Goal: Task Accomplishment & Management: Complete application form

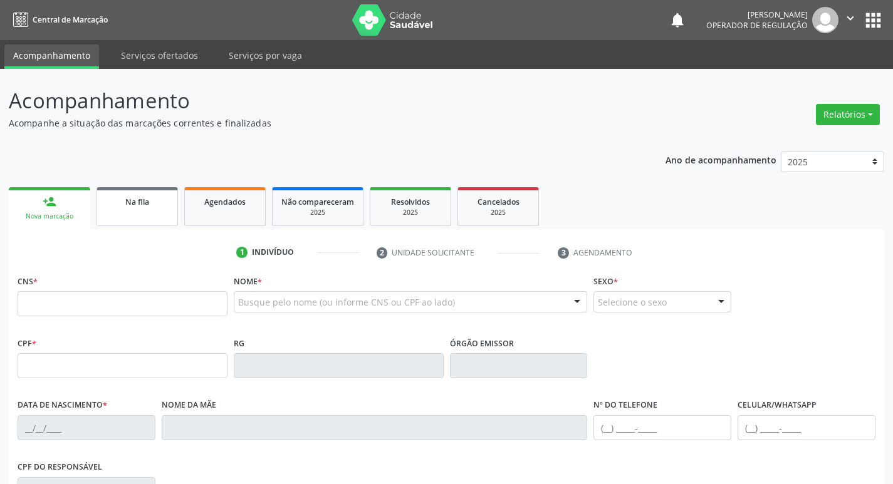
click at [136, 216] on link "Na fila" at bounding box center [136, 206] width 81 height 39
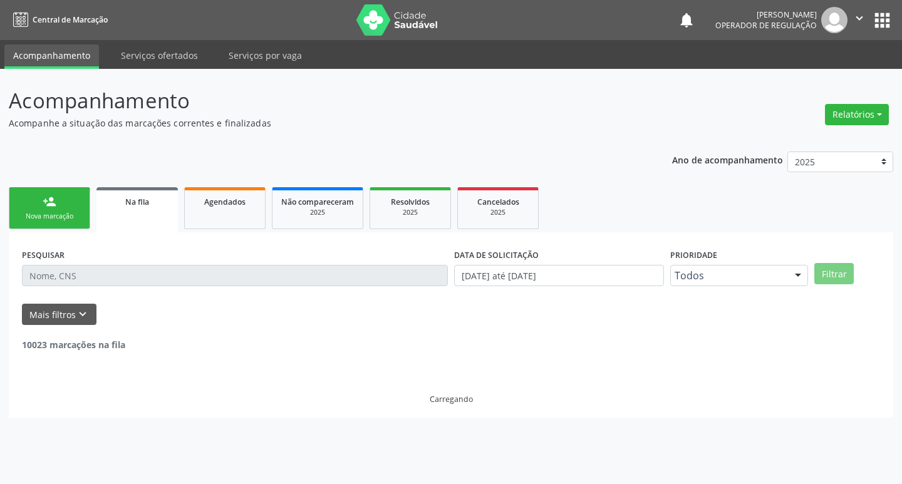
click at [153, 262] on div "PESQUISAR" at bounding box center [235, 270] width 432 height 49
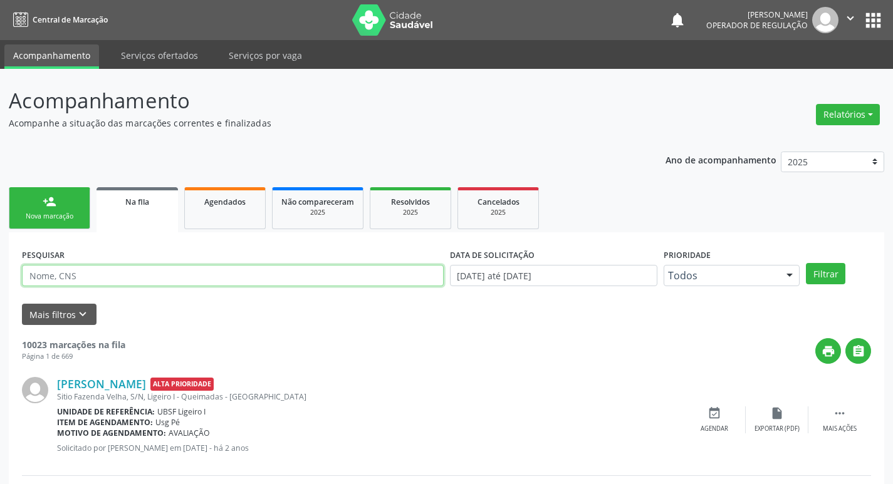
click at [148, 278] on input "text" at bounding box center [233, 275] width 422 height 21
paste input "709 0048 0297 0917"
type input "709 0048 0297 0917"
click at [806, 263] on button "Filtrar" at bounding box center [825, 273] width 39 height 21
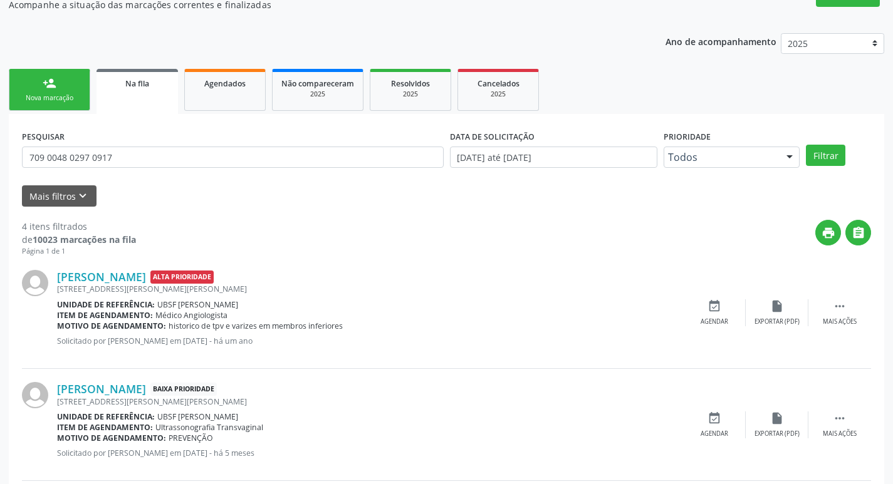
scroll to position [361, 0]
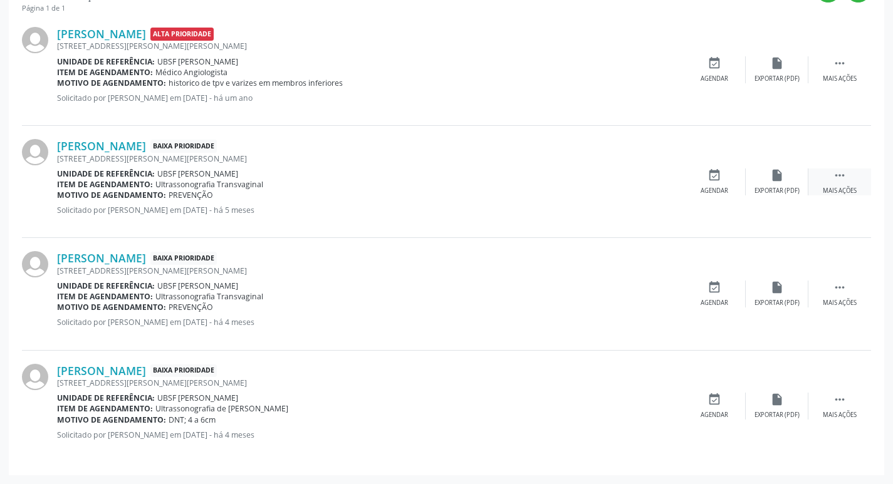
click at [837, 176] on icon "" at bounding box center [840, 176] width 14 height 14
click at [782, 184] on div "edit Editar" at bounding box center [776, 182] width 63 height 27
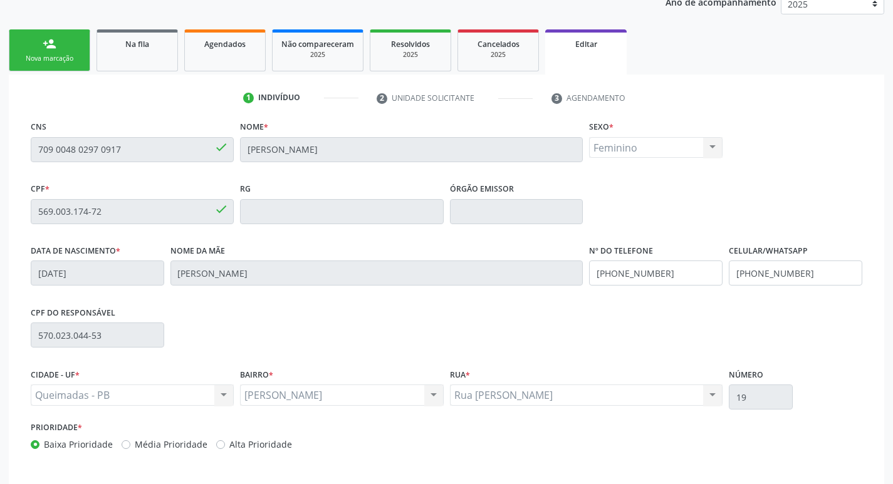
scroll to position [212, 0]
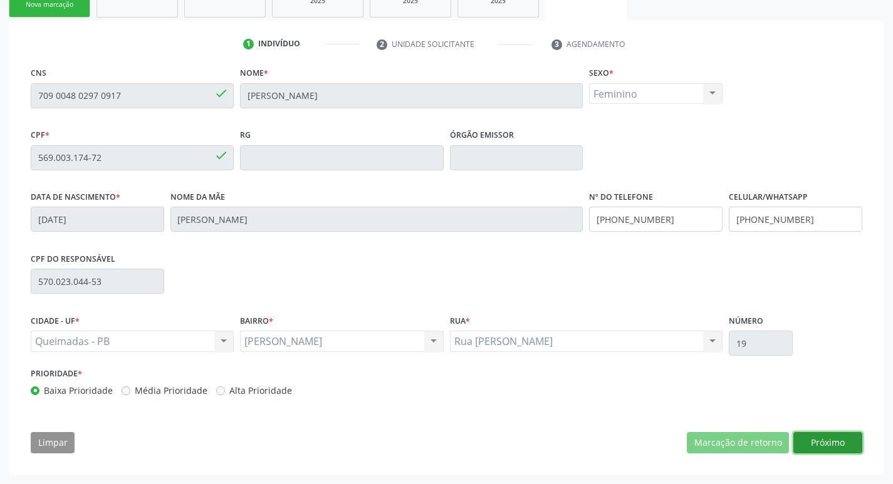
click at [829, 438] on button "Próximo" at bounding box center [827, 442] width 69 height 21
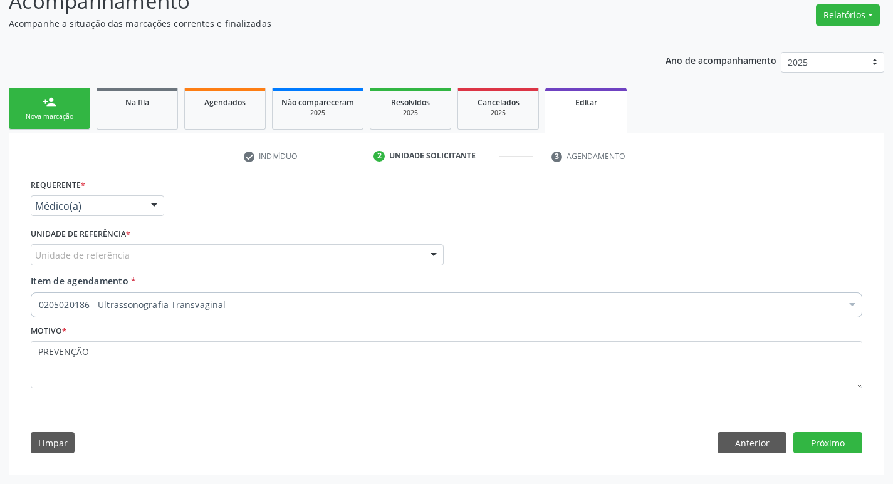
scroll to position [100, 0]
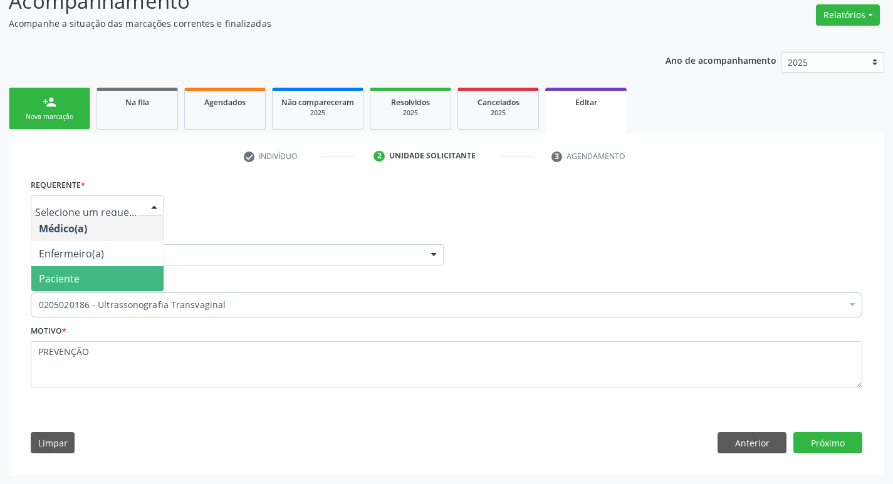
click at [92, 278] on span "Paciente" at bounding box center [97, 278] width 132 height 25
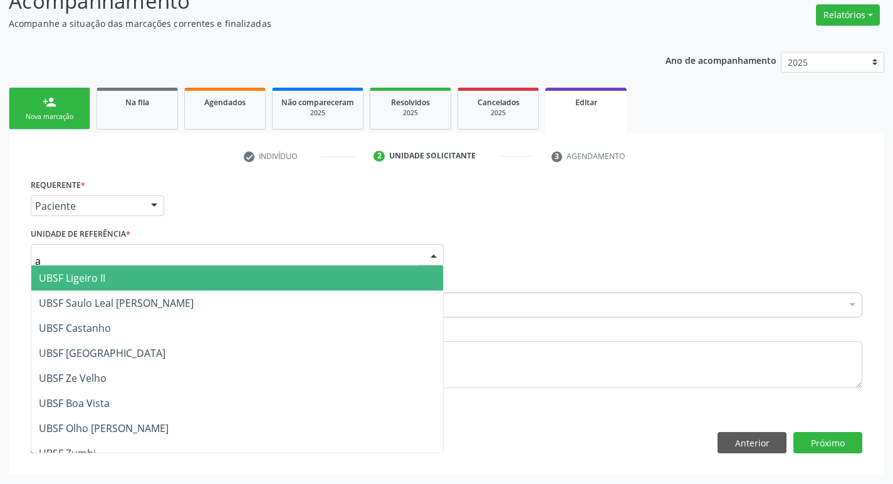
type input "an"
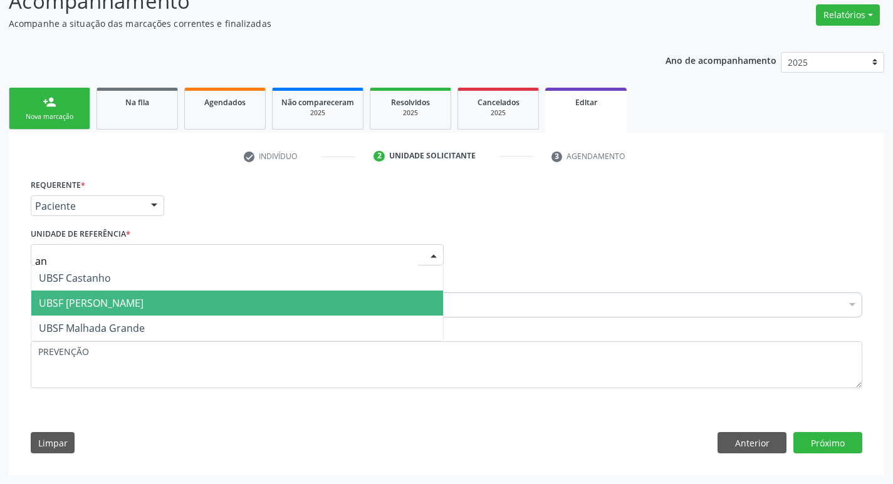
click at [93, 312] on span "UBSF [PERSON_NAME]" at bounding box center [237, 303] width 412 height 25
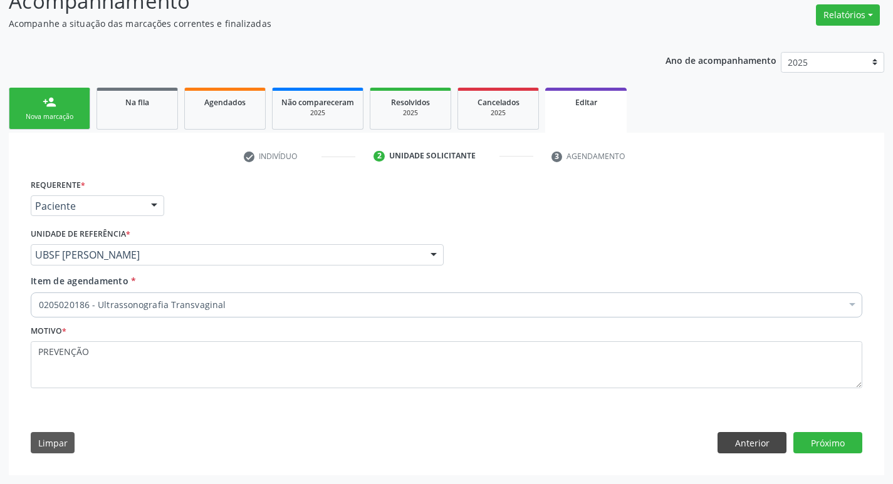
click at [750, 452] on div "Requerente * Paciente Médico(a) Enfermeiro(a) Paciente Nenhum resultado encontr…" at bounding box center [446, 319] width 849 height 286
click at [751, 448] on button "Anterior" at bounding box center [751, 442] width 69 height 21
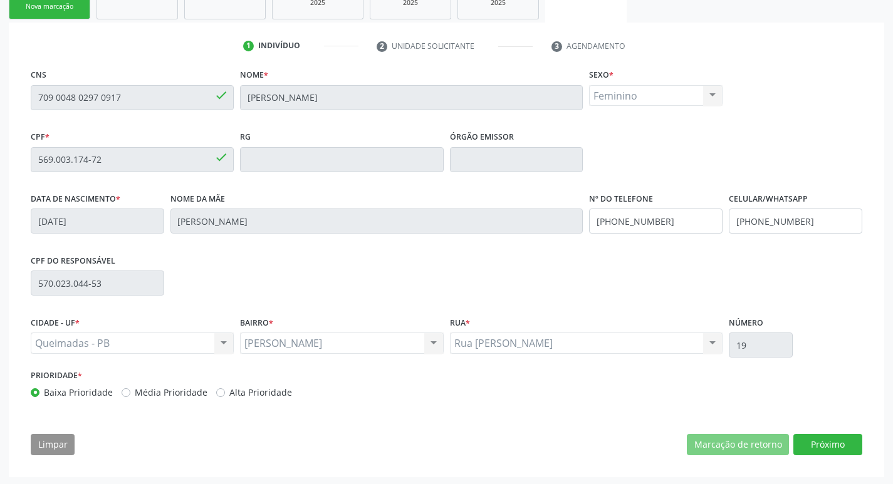
scroll to position [212, 0]
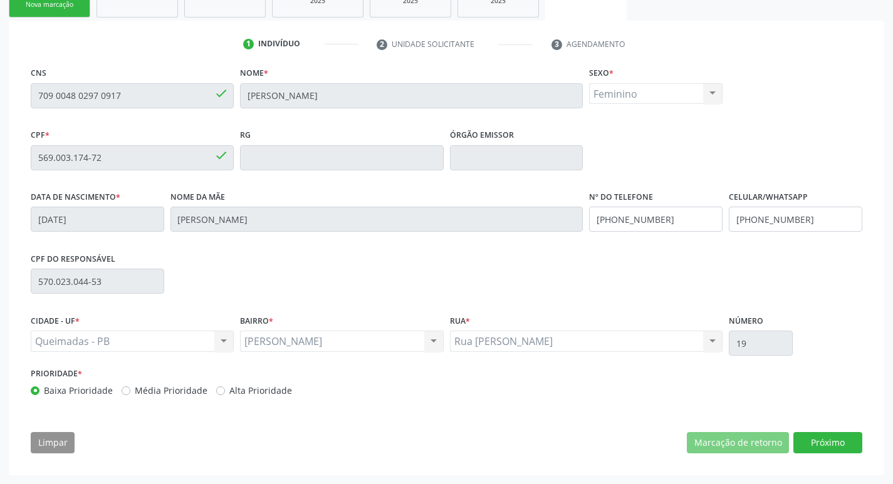
click at [147, 400] on div "Prioridade * Baixa Prioridade Média Prioridade Alta Prioridade" at bounding box center [237, 385] width 419 height 41
click at [154, 395] on label "Média Prioridade" at bounding box center [171, 390] width 73 height 13
click at [130, 395] on input "Média Prioridade" at bounding box center [126, 389] width 9 height 11
radio input "true"
drag, startPoint x: 818, startPoint y: 446, endPoint x: 751, endPoint y: 458, distance: 68.7
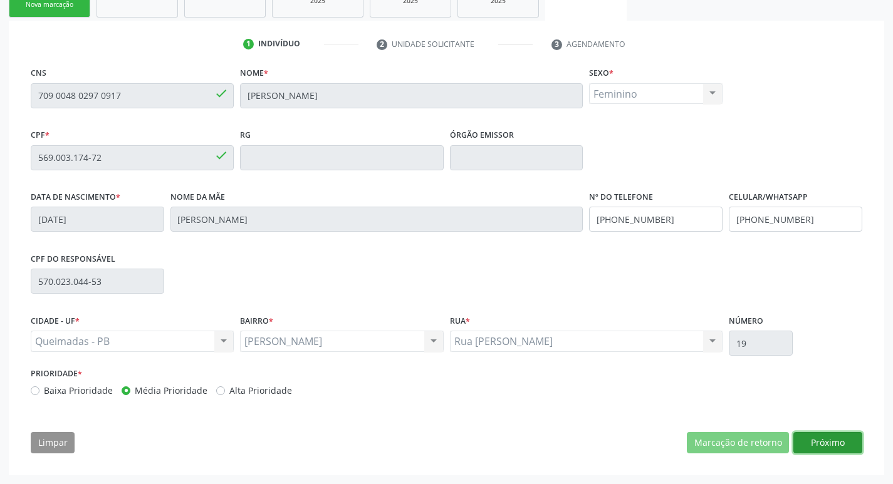
click at [817, 450] on button "Próximo" at bounding box center [827, 442] width 69 height 21
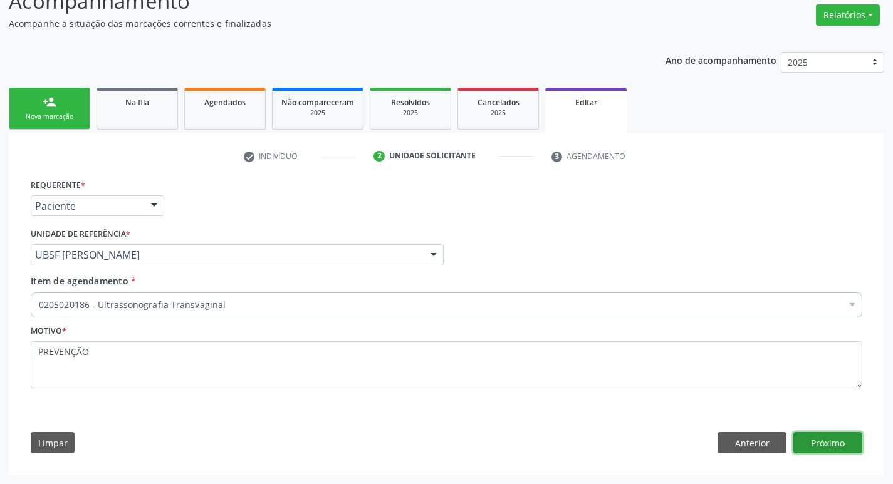
click at [840, 451] on button "Próximo" at bounding box center [827, 442] width 69 height 21
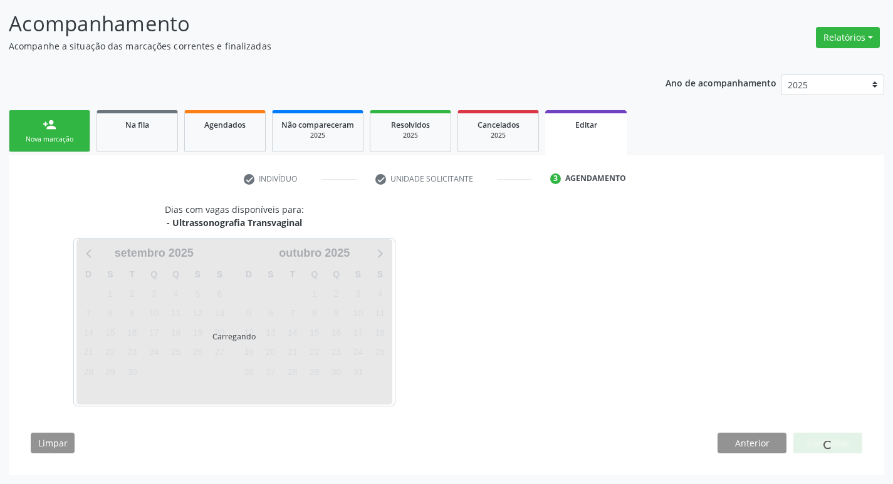
scroll to position [77, 0]
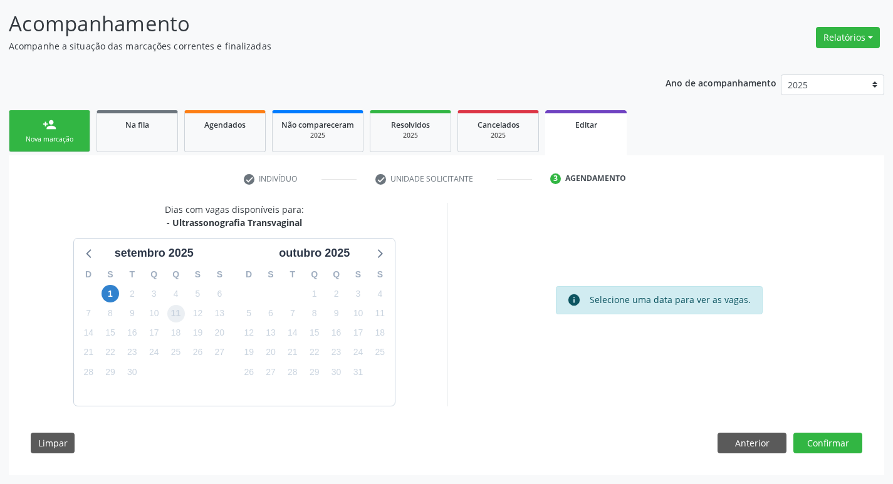
drag, startPoint x: 177, startPoint y: 313, endPoint x: 484, endPoint y: 474, distance: 346.6
click at [184, 323] on div "D S T Q Q S S 31 1 2 3 4 5 6 7 8 9 10 11 12 13 14 15 16 17 18 19 20 21 22 23 24…" at bounding box center [154, 334] width 160 height 144
drag, startPoint x: 823, startPoint y: 444, endPoint x: 807, endPoint y: 465, distance: 26.3
click at [823, 444] on button "Confirmar" at bounding box center [827, 443] width 69 height 21
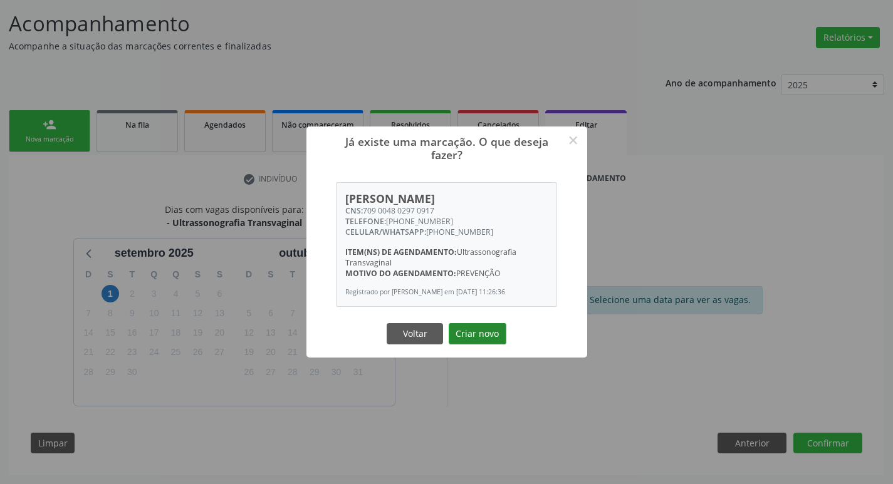
click at [496, 338] on button "Criar novo" at bounding box center [478, 333] width 58 height 21
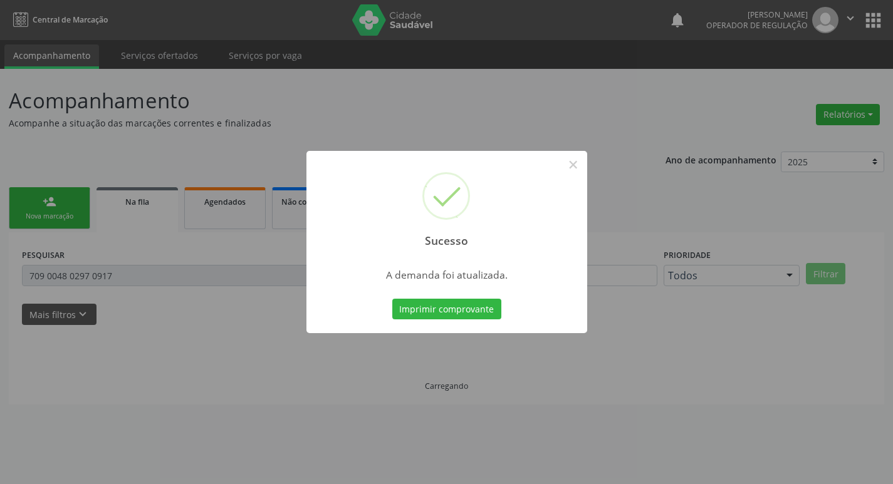
scroll to position [0, 0]
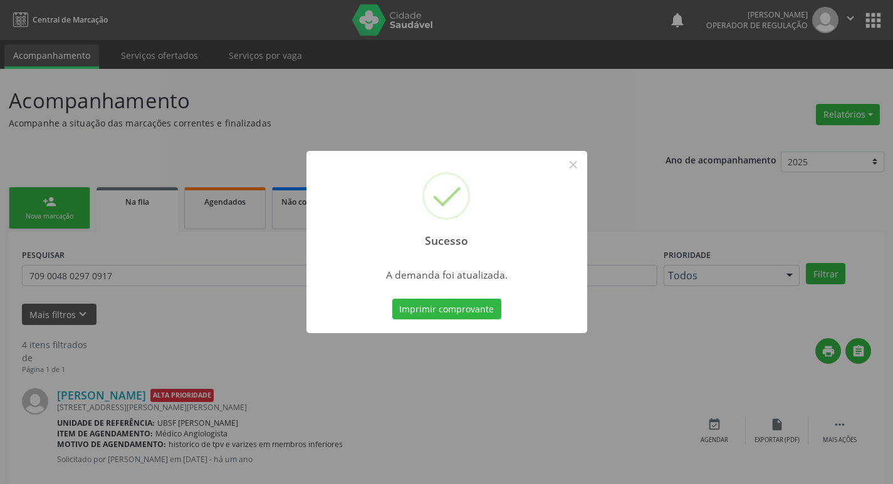
click at [117, 278] on div "Sucesso × A demanda foi atualizada. Imprimir comprovante Cancel" at bounding box center [446, 242] width 893 height 484
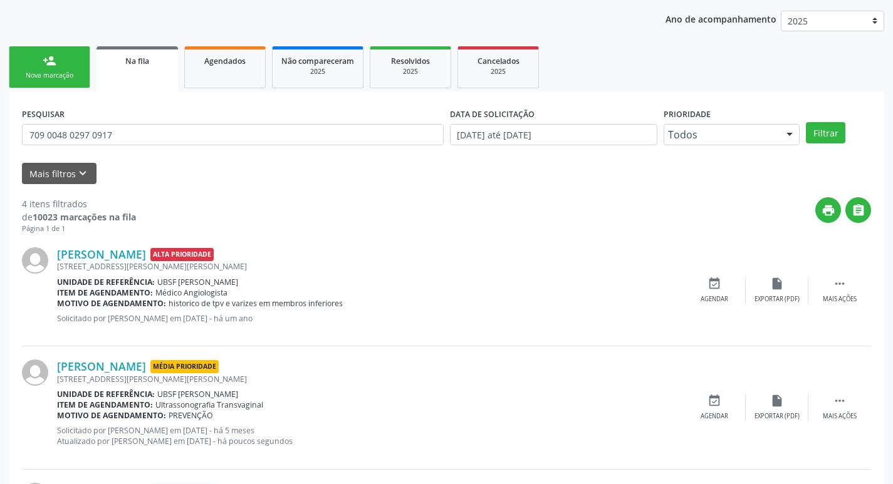
scroll to position [122, 0]
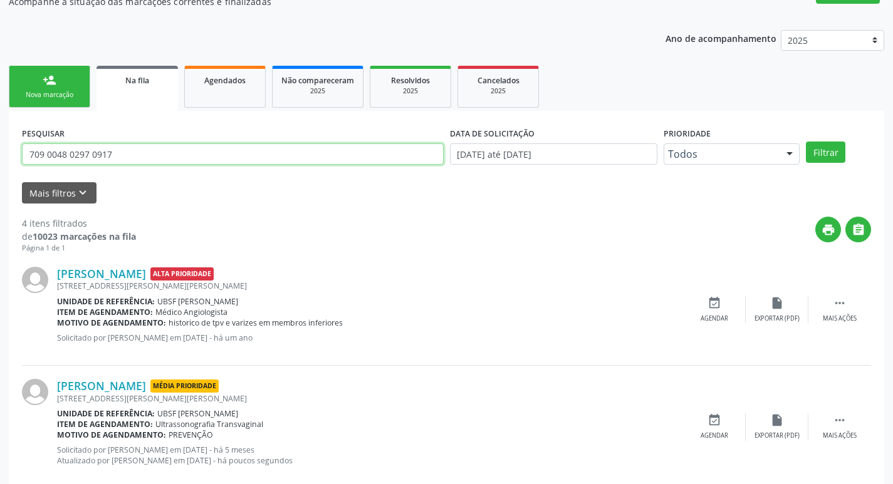
click at [172, 151] on input "709 0048 0297 0917" at bounding box center [233, 153] width 422 height 21
type input "708205648268643"
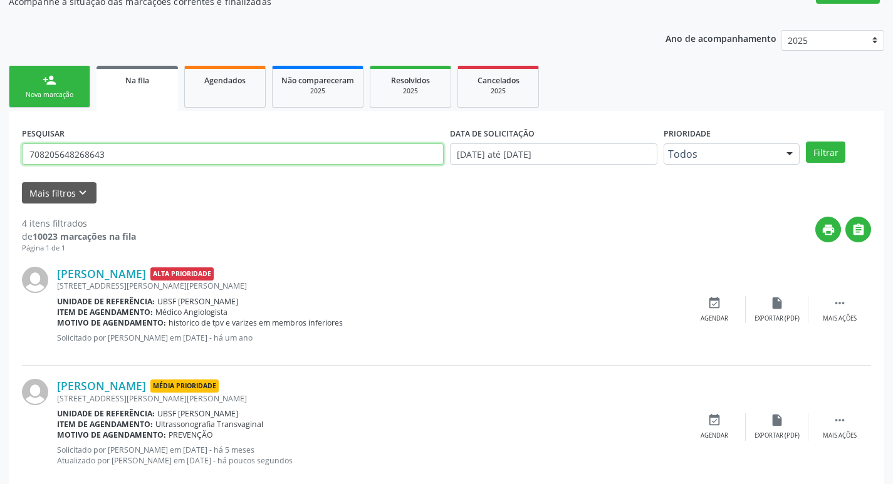
click at [806, 142] on button "Filtrar" at bounding box center [825, 152] width 39 height 21
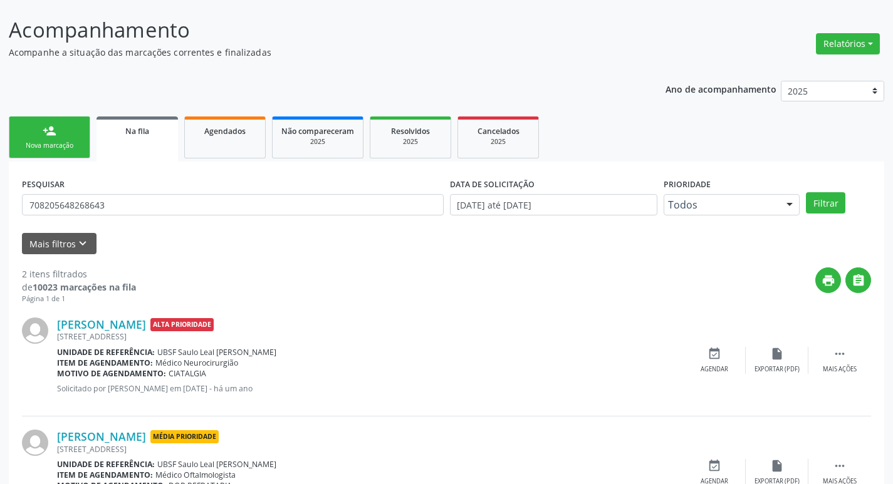
scroll to position [137, 0]
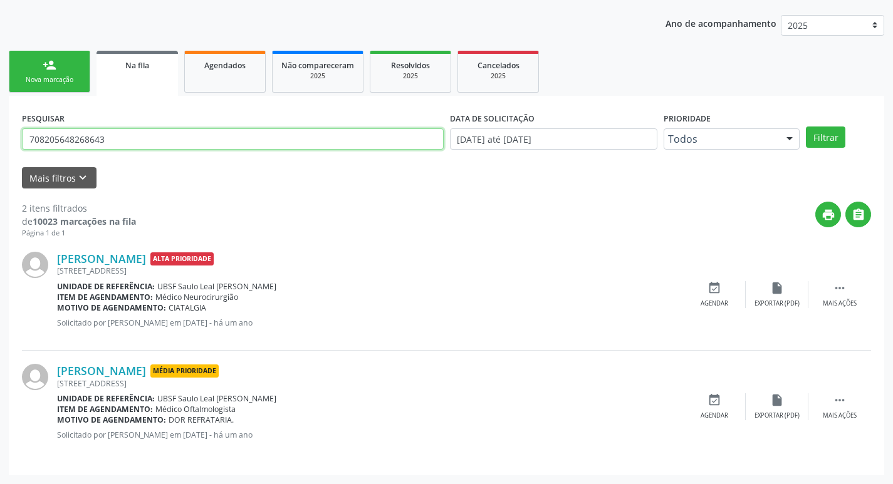
click at [101, 145] on input "708205648268643" at bounding box center [233, 138] width 422 height 21
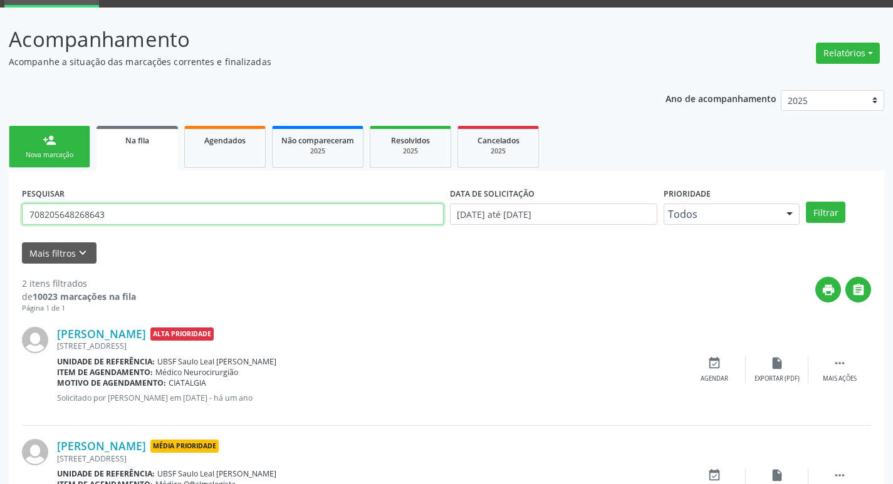
scroll to position [0, 0]
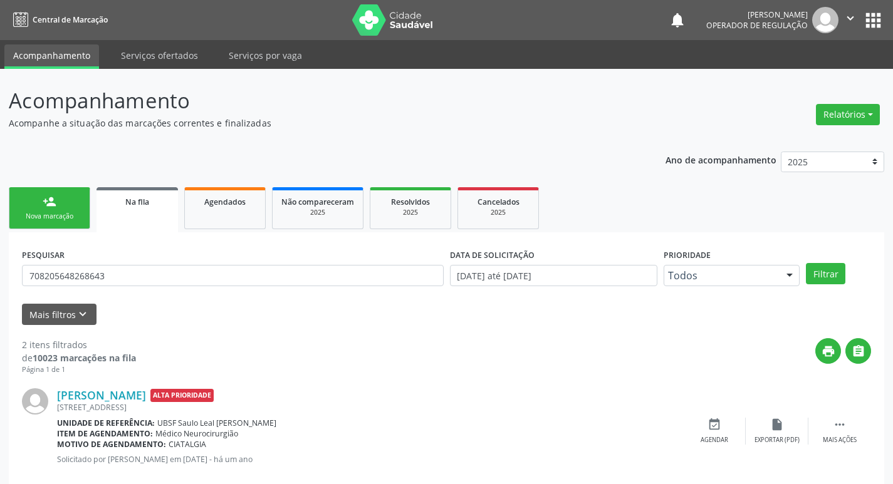
click at [873, 20] on button "apps" at bounding box center [873, 20] width 22 height 22
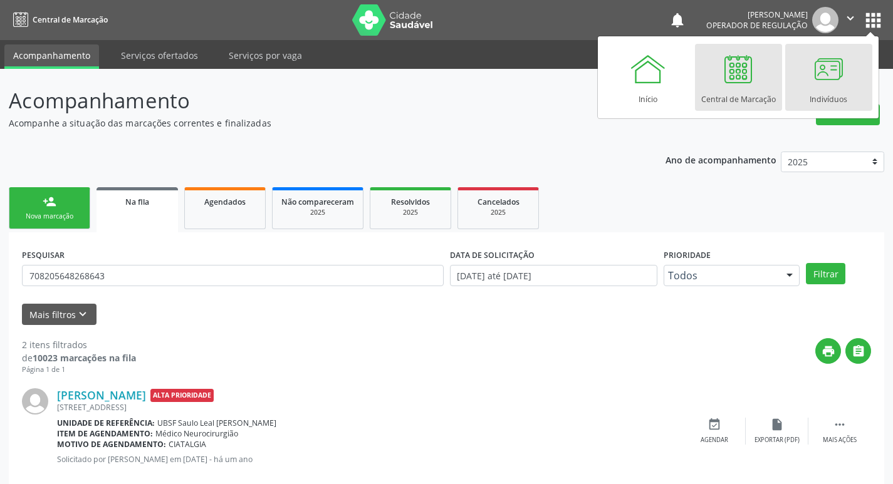
click at [825, 81] on div at bounding box center [828, 69] width 38 height 38
